Goal: Find specific page/section: Find specific page/section

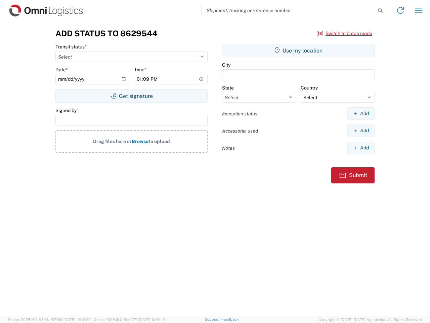
click at [289, 10] on input "search" at bounding box center [289, 10] width 174 height 13
click at [381, 11] on icon at bounding box center [380, 10] width 9 height 9
click at [401, 10] on icon at bounding box center [400, 10] width 11 height 11
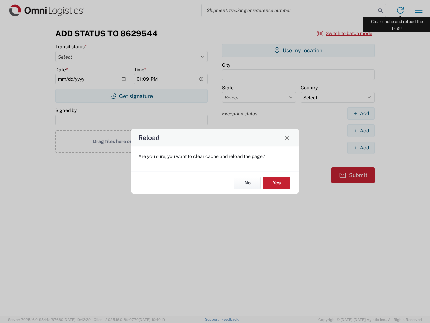
click at [419, 10] on div "Reload Are you sure, you want to clear cache and reload the page? No Yes" at bounding box center [215, 161] width 430 height 323
click at [345, 33] on div "Reload Are you sure, you want to clear cache and reload the page? No Yes" at bounding box center [215, 161] width 430 height 323
click at [131, 96] on div "Reload Are you sure, you want to clear cache and reload the page? No Yes" at bounding box center [215, 161] width 430 height 323
click at [299, 50] on div "Reload Are you sure, you want to clear cache and reload the page? No Yes" at bounding box center [215, 161] width 430 height 323
click at [361, 113] on div "Reload Are you sure, you want to clear cache and reload the page? No Yes" at bounding box center [215, 161] width 430 height 323
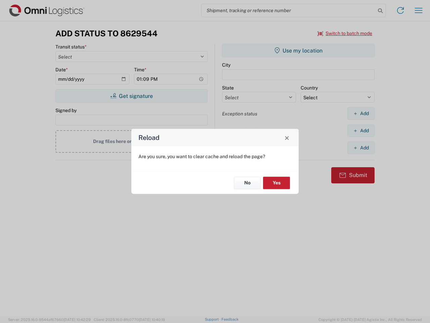
click at [361, 130] on div "Reload Are you sure, you want to clear cache and reload the page? No Yes" at bounding box center [215, 161] width 430 height 323
click at [361, 148] on div "Reload Are you sure, you want to clear cache and reload the page? No Yes" at bounding box center [215, 161] width 430 height 323
